Goal: Go to known website: Access a specific website the user already knows

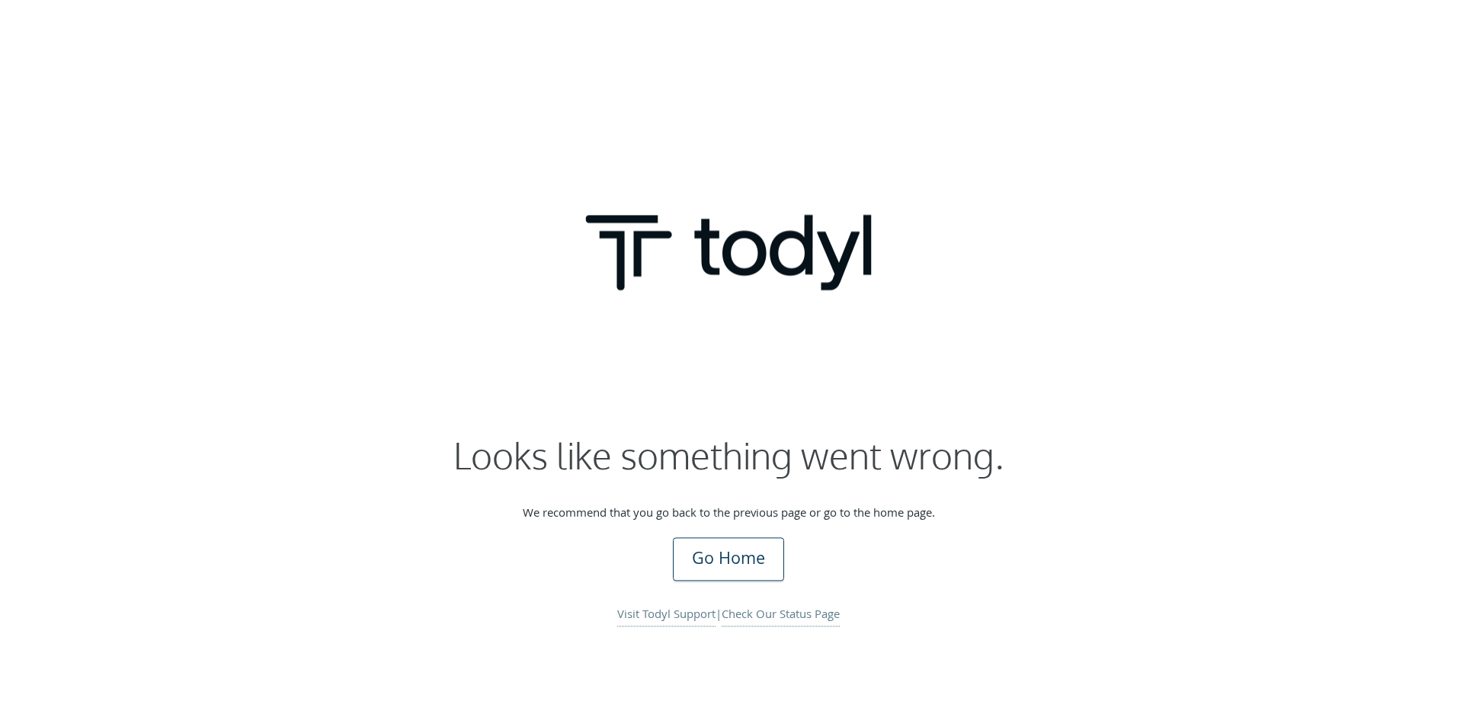
click at [734, 568] on link "Go Home" at bounding box center [728, 558] width 111 height 43
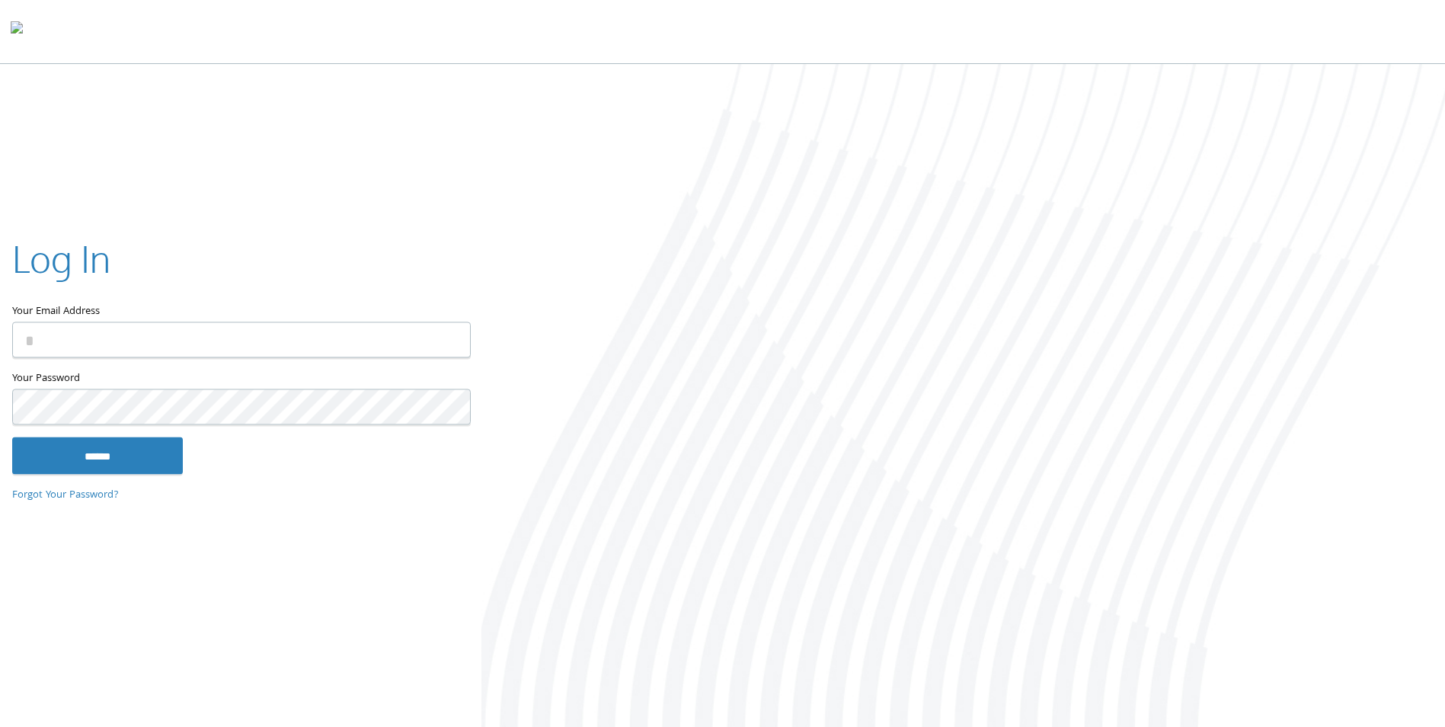
click at [92, 338] on input "Your Email Address" at bounding box center [241, 340] width 459 height 36
type input "**********"
click at [12, 437] on input "******" at bounding box center [97, 455] width 171 height 37
